Goal: Information Seeking & Learning: Learn about a topic

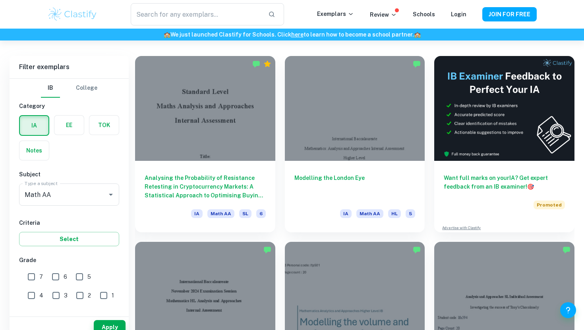
scroll to position [226, 0]
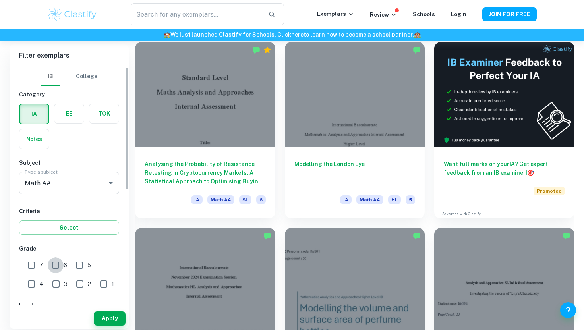
click at [54, 266] on input "6" at bounding box center [56, 266] width 16 height 16
checkbox input "true"
click at [31, 265] on input "7" at bounding box center [31, 266] width 16 height 16
checkbox input "true"
click at [115, 322] on button "Apply" at bounding box center [110, 319] width 32 height 14
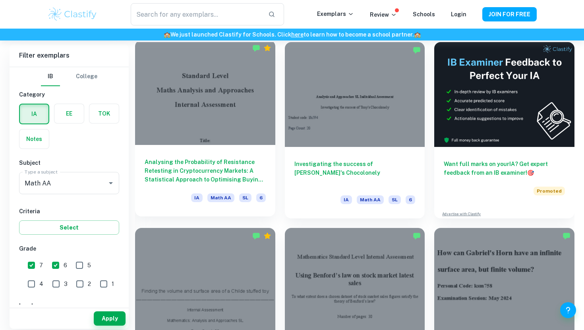
click at [252, 136] on div at bounding box center [205, 92] width 140 height 105
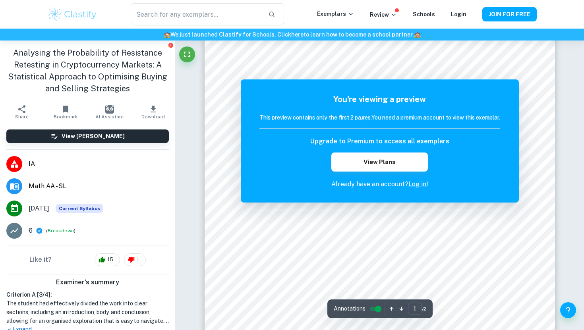
scroll to position [229, 0]
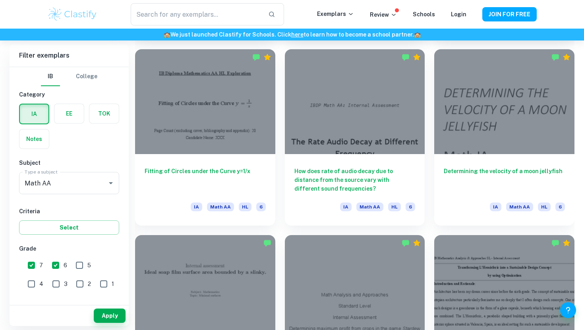
scroll to position [965, 0]
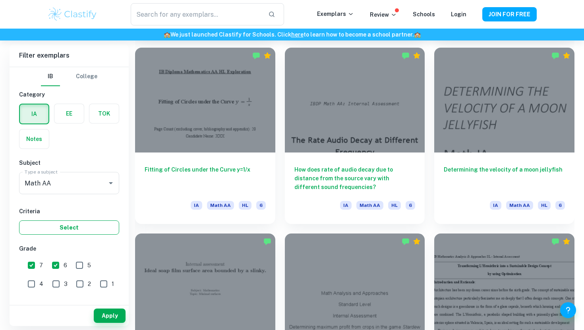
click at [69, 231] on button "Select" at bounding box center [69, 228] width 100 height 14
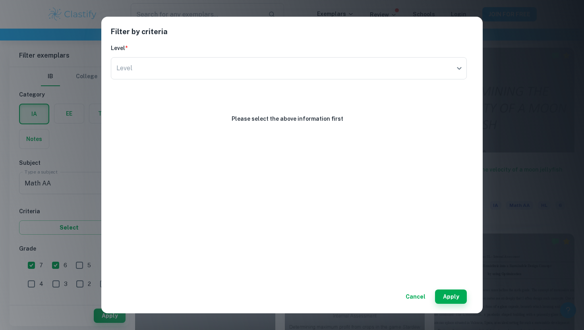
click at [68, 231] on div "Filter by criteria Level * Level ​ Level Please select the above information fi…" at bounding box center [292, 165] width 584 height 330
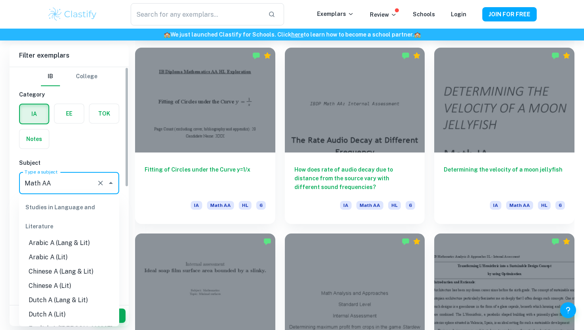
click at [77, 184] on input "Math AA" at bounding box center [58, 183] width 71 height 15
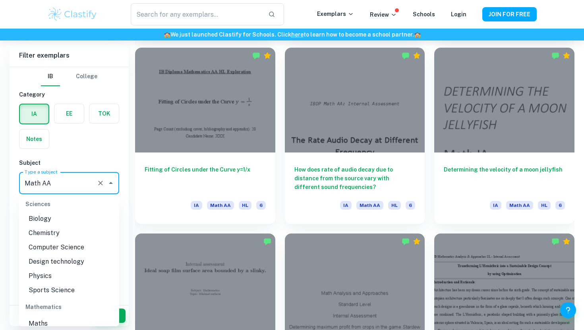
click at [77, 184] on input "Math AA" at bounding box center [58, 183] width 71 height 15
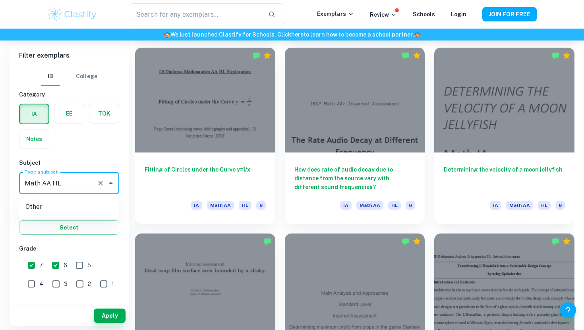
type input "Math AA"
click at [111, 324] on div "Apply" at bounding box center [69, 316] width 119 height 21
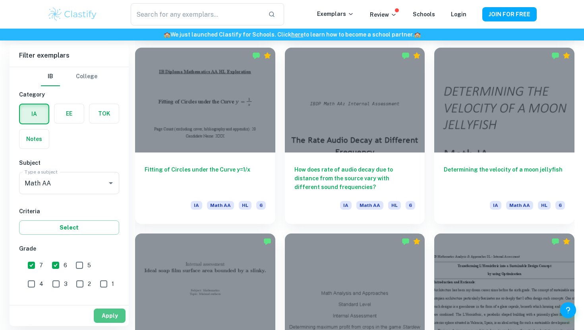
click at [111, 321] on button "Apply" at bounding box center [110, 316] width 32 height 14
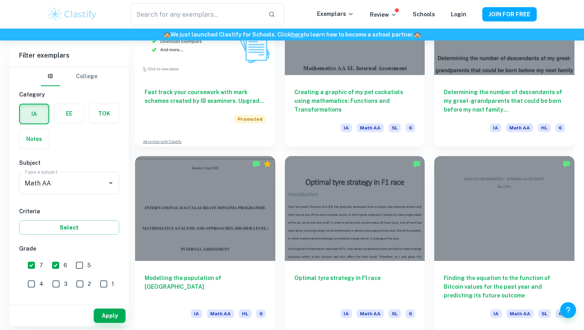
scroll to position [6633, 0]
